Goal: Information Seeking & Learning: Learn about a topic

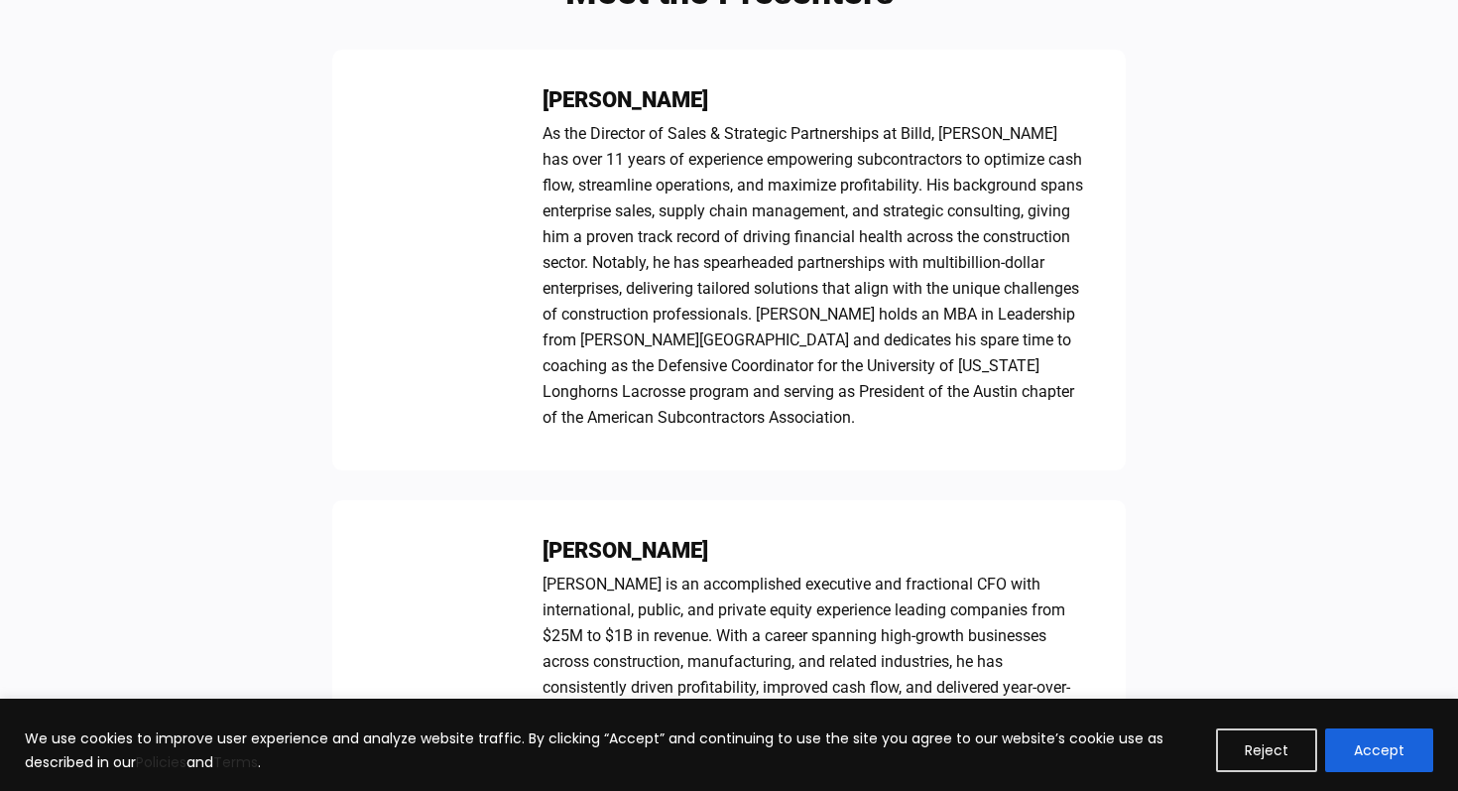
scroll to position [1152, 0]
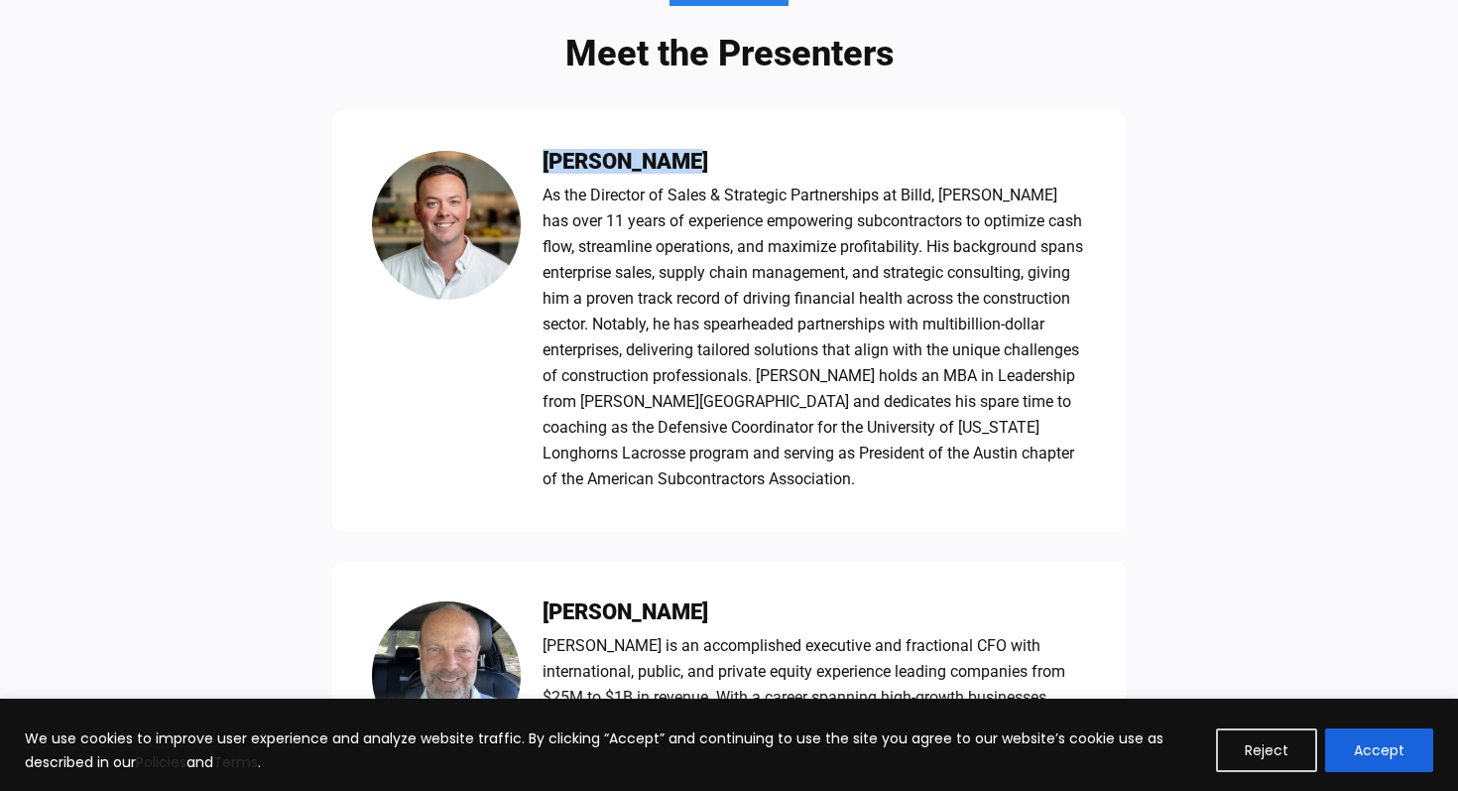
drag, startPoint x: 696, startPoint y: 172, endPoint x: 517, endPoint y: 169, distance: 179.6
click at [517, 169] on div "[PERSON_NAME] As the Director of Sales & Strategic Partnerships at [GEOGRAPHIC_…" at bounding box center [729, 321] width 794 height 421
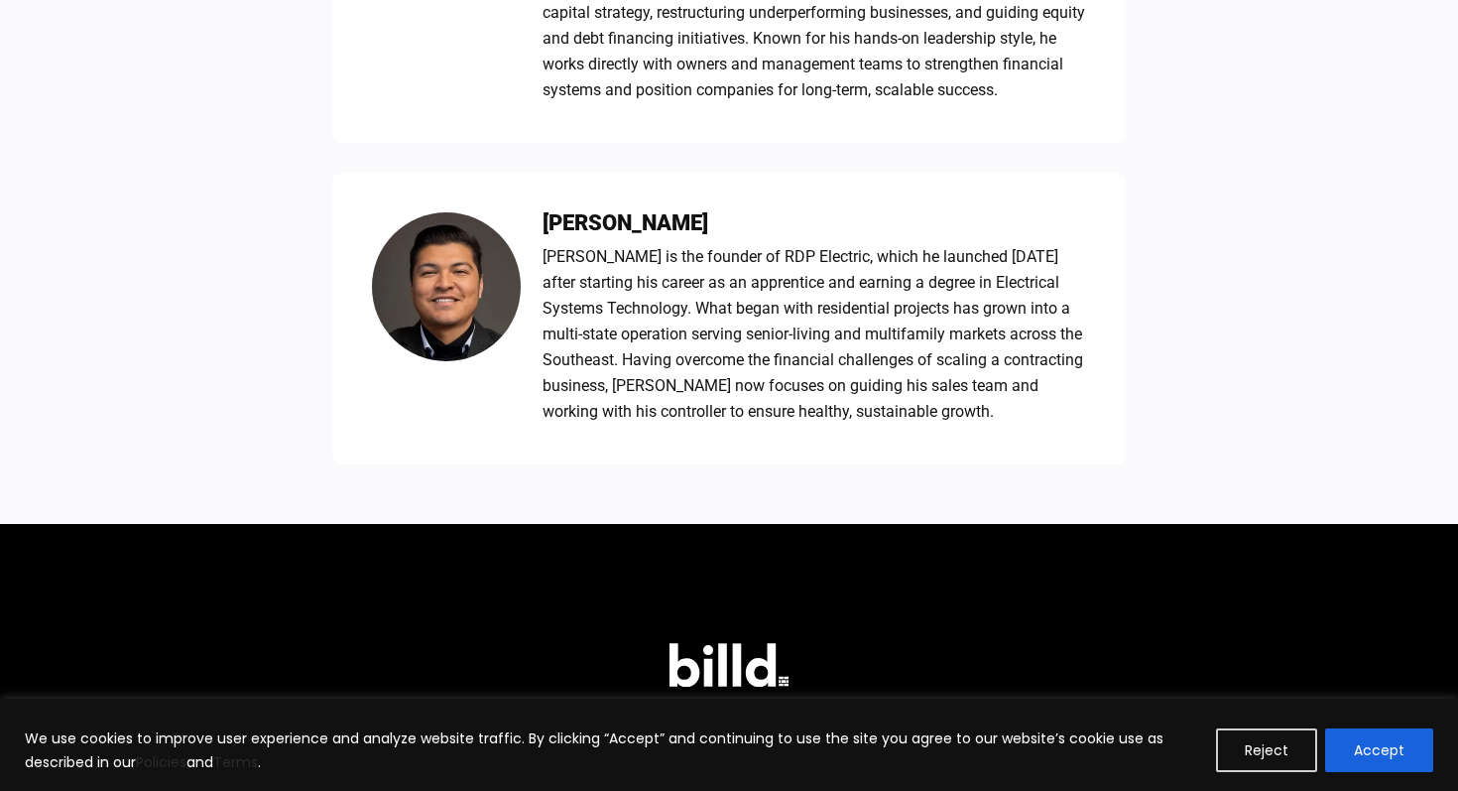
scroll to position [1914, 0]
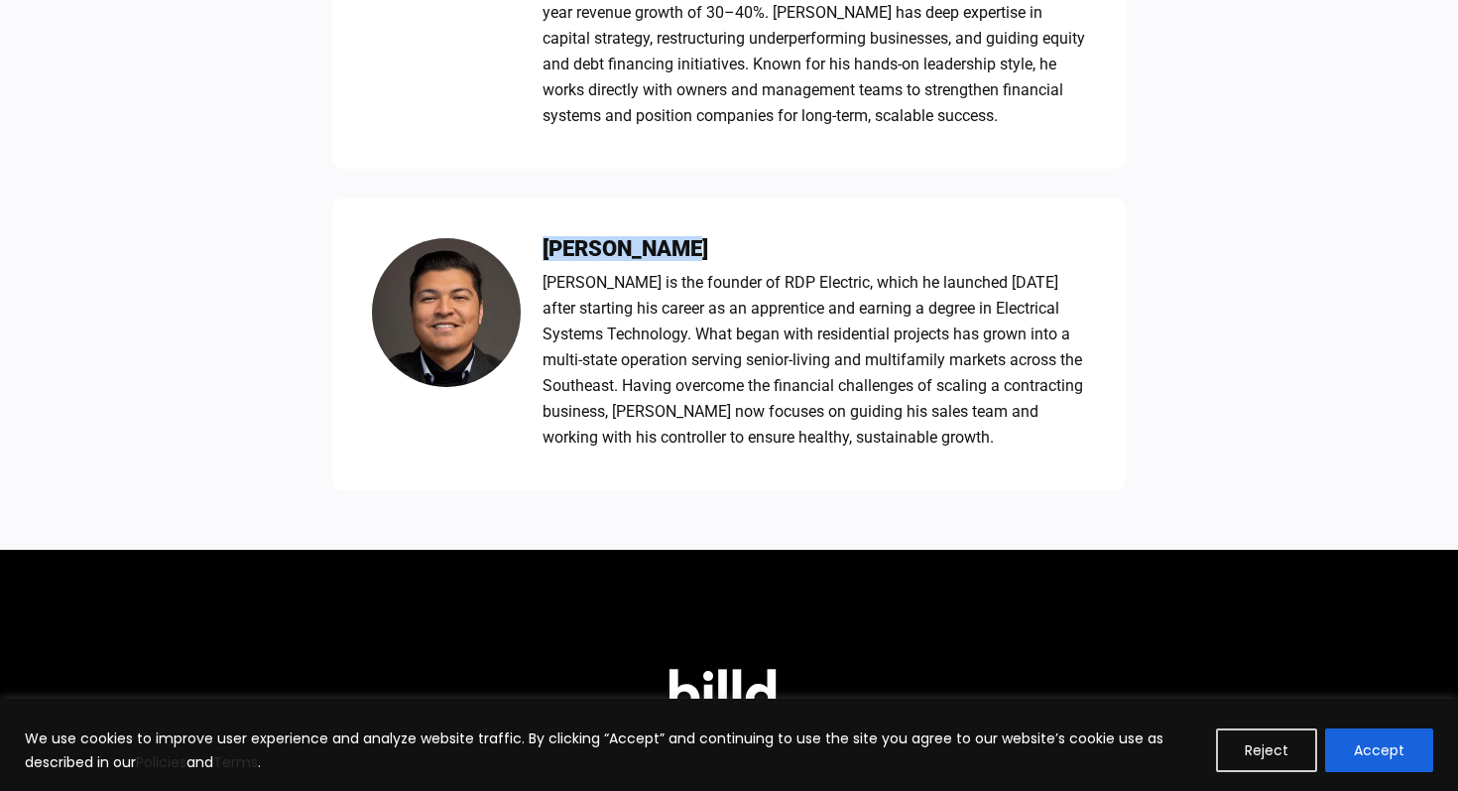
drag, startPoint x: 679, startPoint y: 248, endPoint x: 515, endPoint y: 247, distance: 163.7
click at [515, 247] on div "[PERSON_NAME] [PERSON_NAME] is the founder of RDP Electric, which he launched […" at bounding box center [729, 344] width 794 height 292
drag, startPoint x: 763, startPoint y: 278, endPoint x: 844, endPoint y: 273, distance: 81.5
click at [846, 275] on div "[PERSON_NAME] is the founder of RDP Electric, which he launched [DATE] after st…" at bounding box center [815, 360] width 544 height 181
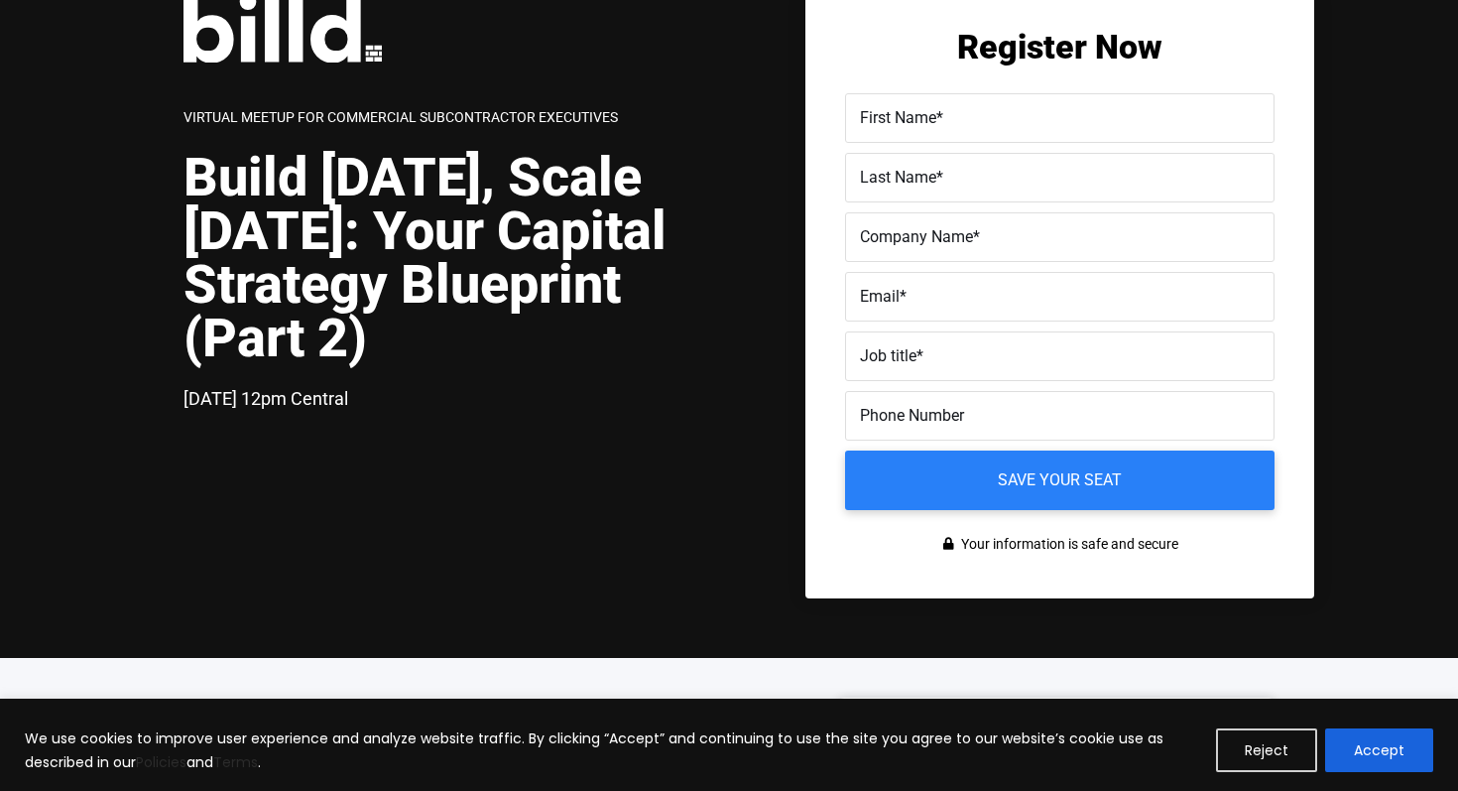
scroll to position [0, 0]
